Goal: Use online tool/utility: Utilize a website feature to perform a specific function

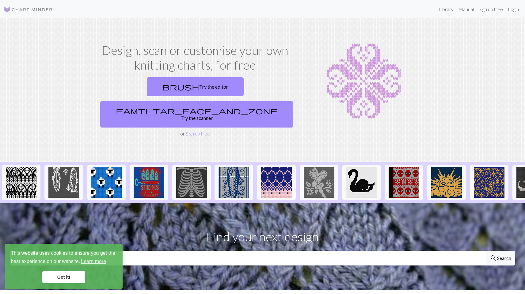
scroll to position [11, 0]
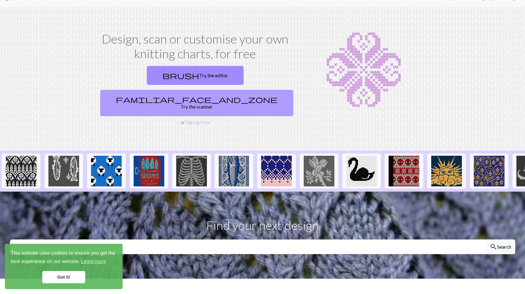
click at [221, 90] on link "familiar_face_and_zone Try the scanner" at bounding box center [196, 103] width 193 height 26
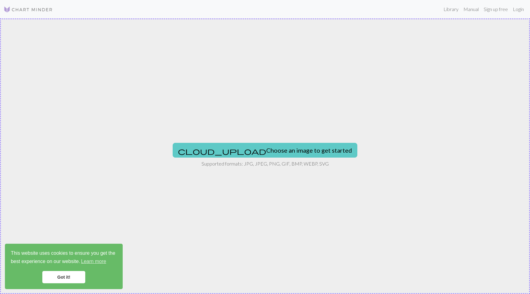
click at [234, 150] on button "cloud_upload Choose an image to get started" at bounding box center [265, 150] width 185 height 15
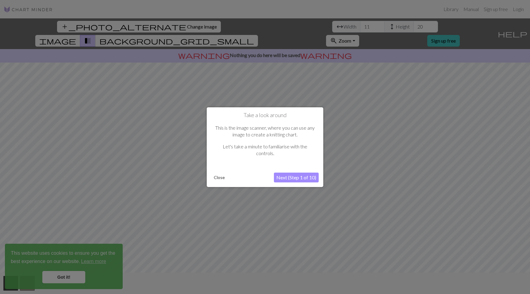
click at [300, 174] on button "Next (Step 1 of 10)" at bounding box center [296, 178] width 45 height 10
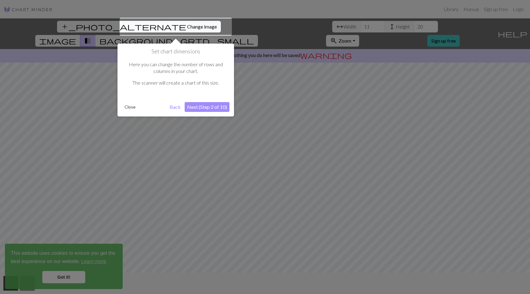
click at [207, 105] on button "Next (Step 2 of 10)" at bounding box center [207, 107] width 45 height 10
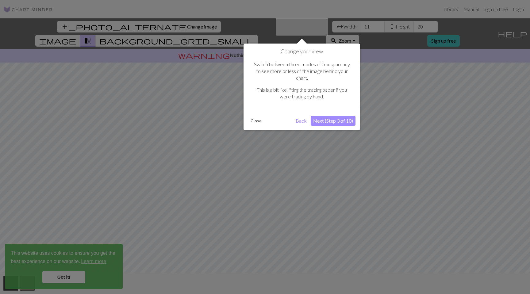
click at [320, 116] on button "Next (Step 3 of 10)" at bounding box center [333, 121] width 45 height 10
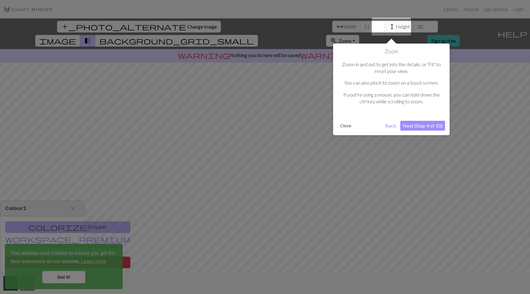
click at [406, 123] on button "Next (Step 4 of 10)" at bounding box center [422, 126] width 45 height 10
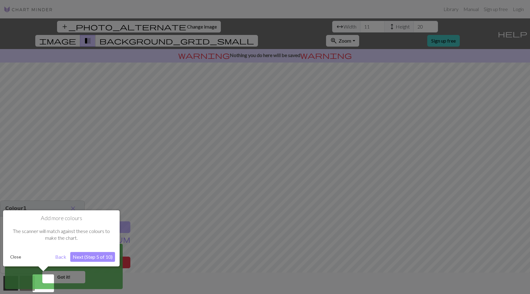
click at [87, 254] on button "Next (Step 5 of 10)" at bounding box center [92, 257] width 45 height 10
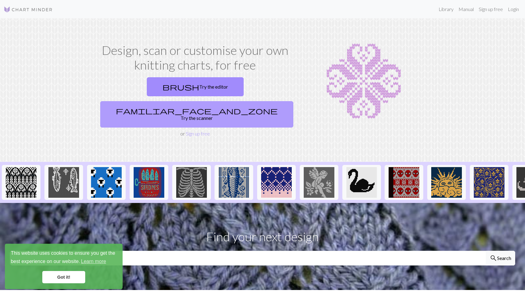
click at [236, 101] on link "familiar_face_and_zone Try the scanner" at bounding box center [196, 114] width 193 height 26
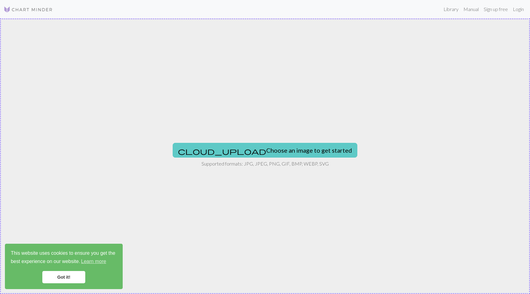
click at [242, 150] on button "cloud_upload Choose an image to get started" at bounding box center [265, 150] width 185 height 15
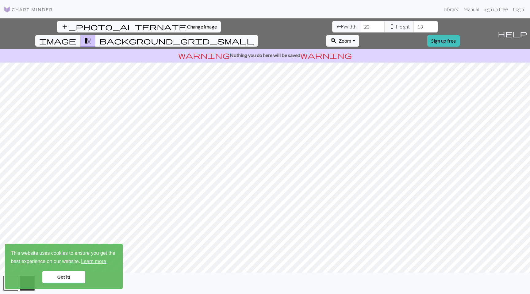
click at [254, 36] on span "background_grid_small" at bounding box center [176, 40] width 155 height 9
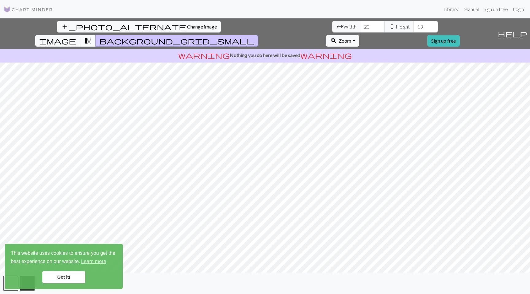
click at [91, 36] on span "transition_fade" at bounding box center [87, 40] width 7 height 9
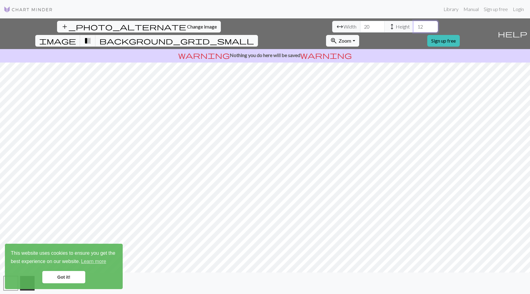
click at [413, 29] on input "12" at bounding box center [425, 27] width 25 height 12
click at [413, 29] on input "11" at bounding box center [425, 27] width 25 height 12
click at [413, 29] on input "10" at bounding box center [425, 27] width 25 height 12
type input "9"
click at [413, 29] on input "9" at bounding box center [425, 27] width 25 height 12
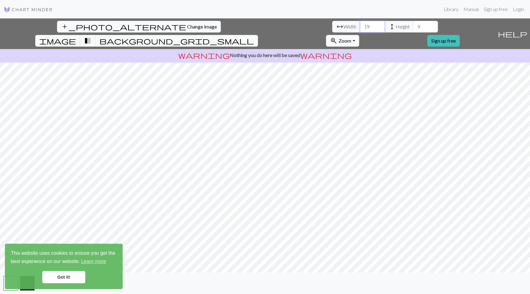
click at [360, 29] on input "19" at bounding box center [372, 27] width 25 height 12
click at [360, 29] on input "18" at bounding box center [372, 27] width 25 height 12
click at [360, 29] on input "17" at bounding box center [372, 27] width 25 height 12
click at [360, 29] on input "16" at bounding box center [372, 27] width 25 height 12
click at [360, 29] on input "15" at bounding box center [372, 27] width 25 height 12
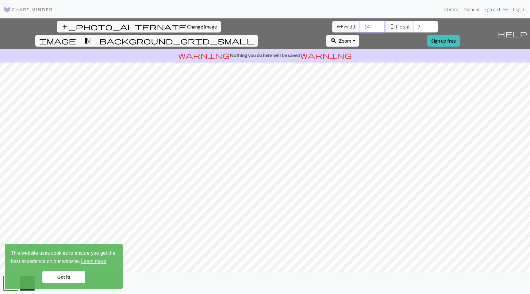
click at [360, 29] on input "14" at bounding box center [372, 27] width 25 height 12
click at [360, 24] on input "15" at bounding box center [372, 27] width 25 height 12
click at [360, 24] on input "16" at bounding box center [372, 27] width 25 height 12
click at [360, 24] on input "17" at bounding box center [372, 27] width 25 height 12
click at [360, 24] on input "18" at bounding box center [372, 27] width 25 height 12
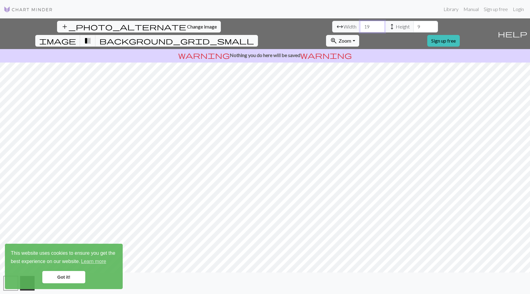
click at [360, 24] on input "19" at bounding box center [372, 27] width 25 height 12
click at [360, 24] on input "20" at bounding box center [372, 27] width 25 height 12
click at [360, 24] on input "21" at bounding box center [372, 27] width 25 height 12
click at [360, 24] on input "22" at bounding box center [372, 27] width 25 height 12
click at [360, 24] on input "23" at bounding box center [372, 27] width 25 height 12
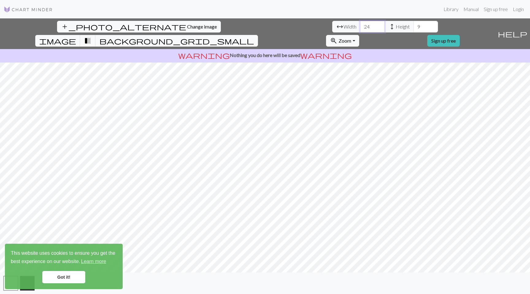
click at [360, 24] on input "24" at bounding box center [372, 27] width 25 height 12
click at [360, 24] on input "25" at bounding box center [372, 27] width 25 height 12
click at [360, 24] on input "26" at bounding box center [372, 27] width 25 height 12
click at [360, 24] on input "27" at bounding box center [372, 27] width 25 height 12
type input "28"
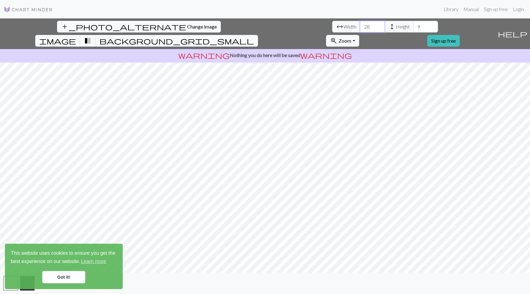
click at [360, 24] on input "28" at bounding box center [372, 27] width 25 height 12
click at [413, 24] on input "10" at bounding box center [425, 27] width 25 height 12
click at [413, 24] on input "11" at bounding box center [425, 27] width 25 height 12
click at [413, 24] on input "12" at bounding box center [425, 27] width 25 height 12
click at [413, 24] on input "13" at bounding box center [425, 27] width 25 height 12
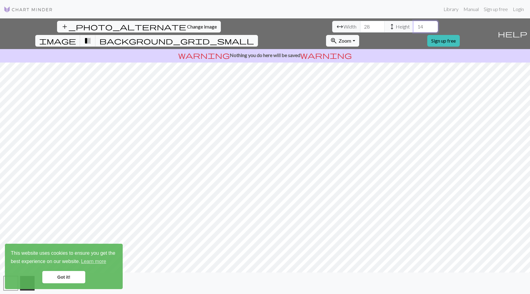
click at [413, 24] on input "14" at bounding box center [425, 27] width 25 height 12
click at [413, 24] on input "15" at bounding box center [425, 27] width 25 height 12
click at [413, 24] on input "16" at bounding box center [425, 27] width 25 height 12
click at [413, 24] on input "17" at bounding box center [425, 27] width 25 height 12
click at [413, 24] on input "18" at bounding box center [425, 27] width 25 height 12
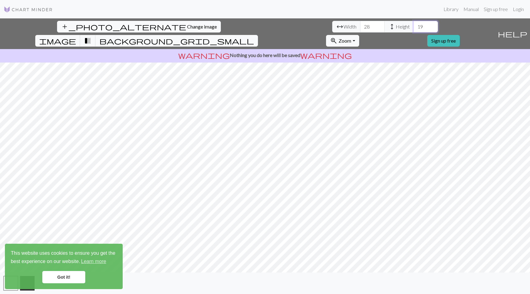
click at [413, 24] on input "19" at bounding box center [425, 27] width 25 height 12
click at [413, 24] on input "20" at bounding box center [425, 27] width 25 height 12
click at [413, 24] on input "21" at bounding box center [425, 27] width 25 height 12
click at [413, 24] on input "22" at bounding box center [425, 27] width 25 height 12
click at [413, 24] on input "23" at bounding box center [425, 27] width 25 height 12
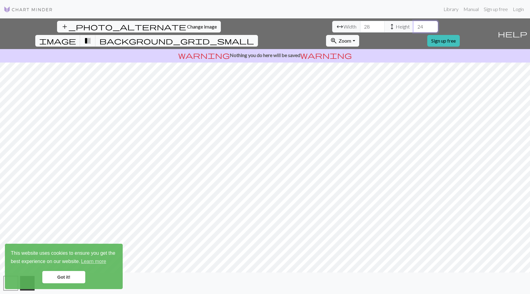
click at [413, 24] on input "24" at bounding box center [425, 27] width 25 height 12
click at [413, 24] on input "25" at bounding box center [425, 27] width 25 height 12
click at [413, 24] on input "26" at bounding box center [425, 27] width 25 height 12
click at [413, 24] on input "27" at bounding box center [425, 27] width 25 height 12
click at [413, 24] on input "28" at bounding box center [425, 27] width 25 height 12
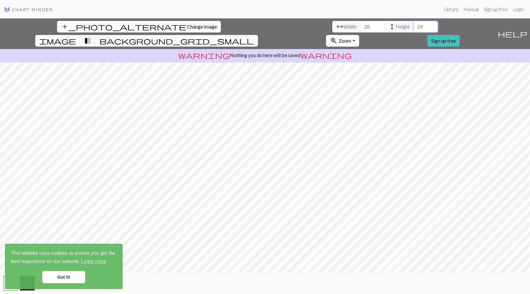
click at [413, 24] on input "29" at bounding box center [425, 27] width 25 height 12
click at [413, 24] on input "30" at bounding box center [425, 27] width 25 height 12
click at [413, 24] on input "31" at bounding box center [425, 27] width 25 height 12
click at [413, 24] on input "32" at bounding box center [425, 27] width 25 height 12
click at [413, 24] on input "33" at bounding box center [425, 27] width 25 height 12
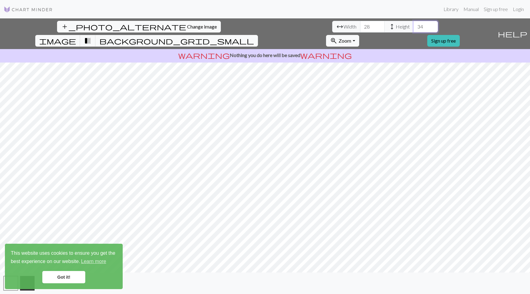
click at [413, 24] on input "34" at bounding box center [425, 27] width 25 height 12
click at [413, 24] on input "35" at bounding box center [425, 27] width 25 height 12
click at [413, 24] on input "36" at bounding box center [425, 27] width 25 height 12
click at [413, 24] on input "37" at bounding box center [425, 27] width 25 height 12
click at [413, 24] on input "38" at bounding box center [425, 27] width 25 height 12
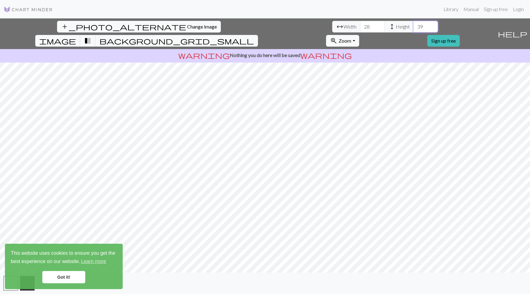
click at [413, 24] on input "39" at bounding box center [425, 27] width 25 height 12
click at [413, 24] on input "40" at bounding box center [425, 27] width 25 height 12
click at [413, 24] on input "41" at bounding box center [425, 27] width 25 height 12
click at [413, 24] on input "42" at bounding box center [425, 27] width 25 height 12
click at [413, 24] on input "43" at bounding box center [425, 27] width 25 height 12
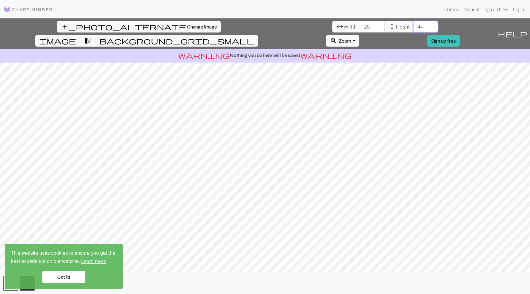
click at [413, 24] on input "44" at bounding box center [425, 27] width 25 height 12
click at [413, 24] on input "45" at bounding box center [425, 27] width 25 height 12
type input "46"
click at [413, 24] on input "46" at bounding box center [425, 27] width 25 height 12
click at [360, 24] on input "29" at bounding box center [372, 27] width 25 height 12
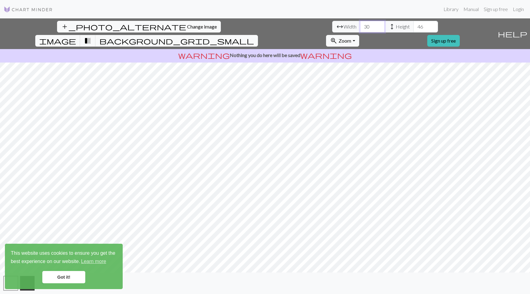
click at [360, 24] on input "30" at bounding box center [372, 27] width 25 height 12
click at [360, 24] on input "31" at bounding box center [372, 27] width 25 height 12
click at [360, 24] on input "32" at bounding box center [372, 27] width 25 height 12
click at [360, 24] on input "33" at bounding box center [372, 27] width 25 height 12
click at [360, 24] on input "34" at bounding box center [372, 27] width 25 height 12
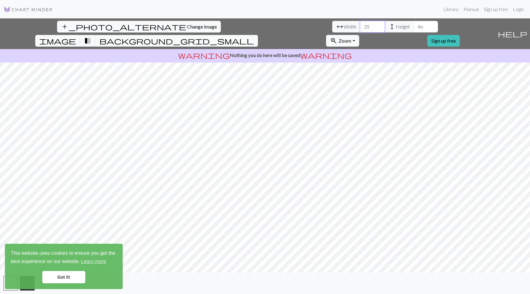
click at [360, 24] on input "35" at bounding box center [372, 27] width 25 height 12
click at [360, 24] on input "36" at bounding box center [372, 27] width 25 height 12
click at [360, 24] on input "37" at bounding box center [372, 27] width 25 height 12
click at [360, 24] on input "38" at bounding box center [372, 27] width 25 height 12
click at [360, 24] on input "39" at bounding box center [372, 27] width 25 height 12
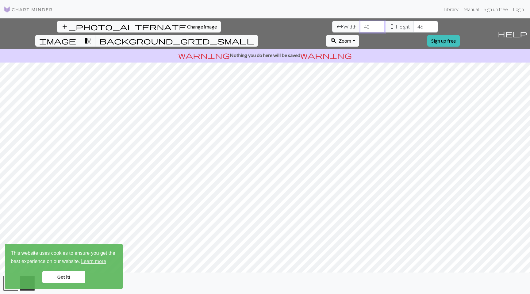
click at [360, 24] on input "40" at bounding box center [372, 27] width 25 height 12
click at [360, 24] on input "41" at bounding box center [372, 27] width 25 height 12
click at [360, 24] on input "42" at bounding box center [372, 27] width 25 height 12
click at [360, 24] on input "43" at bounding box center [372, 27] width 25 height 12
click at [360, 24] on input "44" at bounding box center [372, 27] width 25 height 12
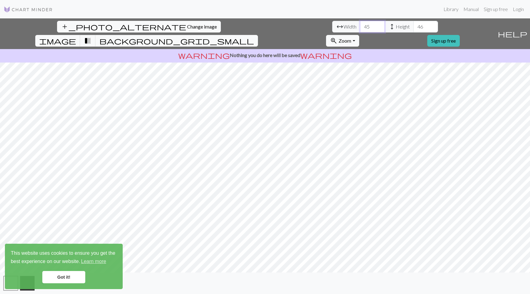
click at [360, 24] on input "45" at bounding box center [372, 27] width 25 height 12
click at [360, 24] on input "46" at bounding box center [372, 27] width 25 height 12
click at [360, 24] on input "47" at bounding box center [372, 27] width 25 height 12
click at [360, 24] on input "48" at bounding box center [372, 27] width 25 height 12
click at [360, 24] on input "49" at bounding box center [372, 27] width 25 height 12
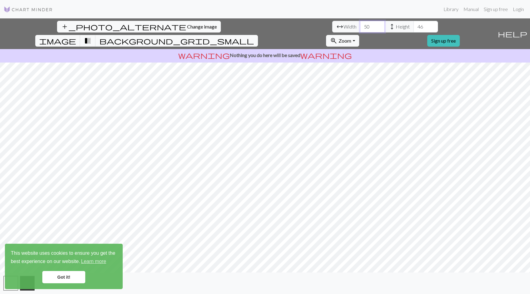
click at [360, 24] on input "50" at bounding box center [372, 27] width 25 height 12
click at [360, 24] on input "51" at bounding box center [372, 27] width 25 height 12
click at [360, 24] on input "52" at bounding box center [372, 27] width 25 height 12
click at [360, 24] on input "53" at bounding box center [372, 27] width 25 height 12
click at [360, 24] on input "64" at bounding box center [372, 27] width 25 height 12
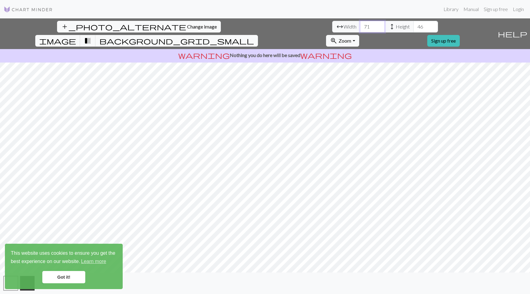
type input "71"
click at [360, 24] on input "71" at bounding box center [372, 27] width 25 height 12
type input "73"
click at [413, 25] on input "73" at bounding box center [425, 27] width 25 height 12
click at [360, 24] on input "89" at bounding box center [372, 27] width 25 height 12
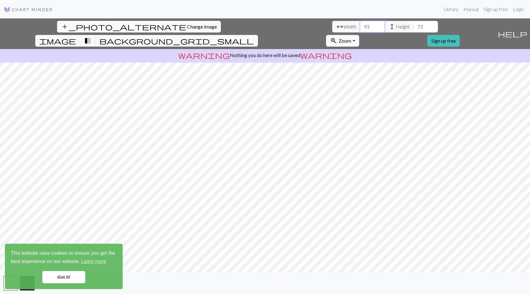
type input "94"
click at [360, 24] on input "94" at bounding box center [372, 27] width 25 height 12
type input "82"
click at [413, 25] on input "82" at bounding box center [425, 27] width 25 height 12
type input "102"
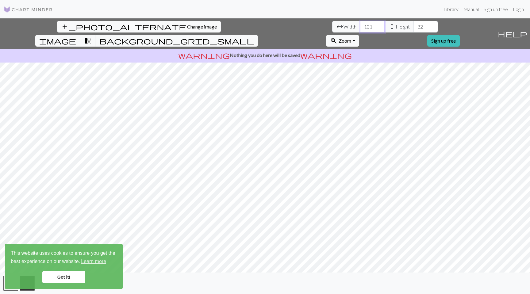
click at [360, 25] on input "102" at bounding box center [372, 27] width 25 height 12
